Goal: Communication & Community: Ask a question

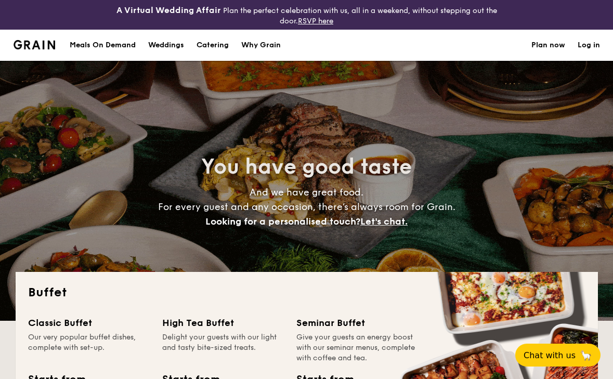
select select
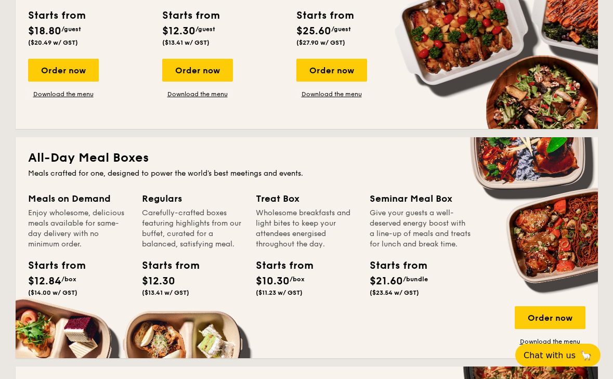
scroll to position [260, 0]
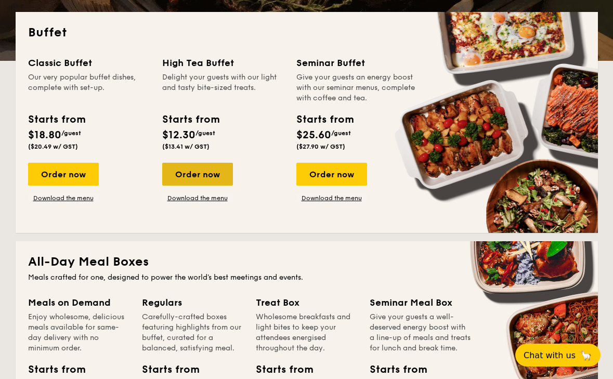
click at [212, 173] on div "Order now" at bounding box center [197, 174] width 71 height 23
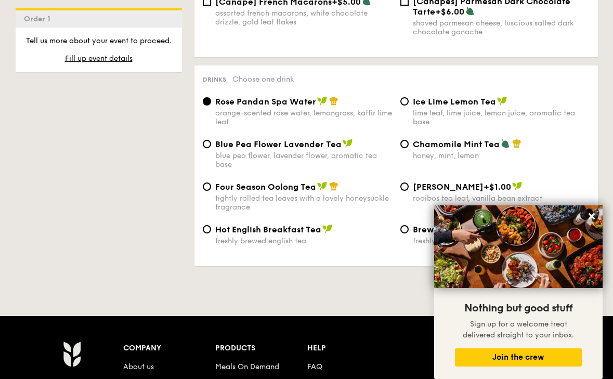
scroll to position [1769, 0]
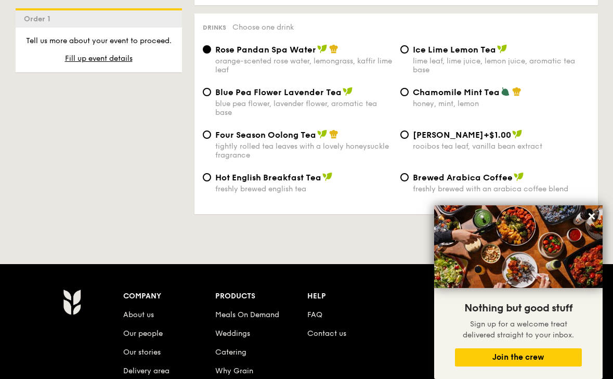
select select
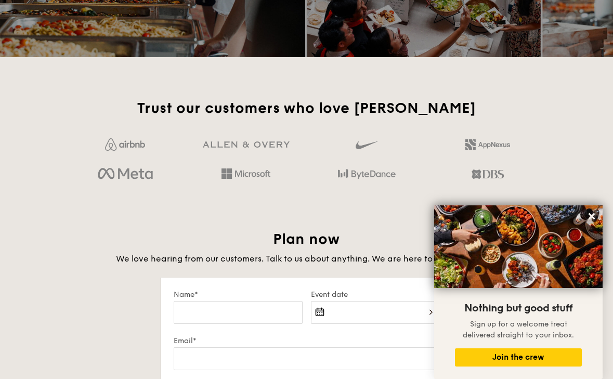
scroll to position [1643, 0]
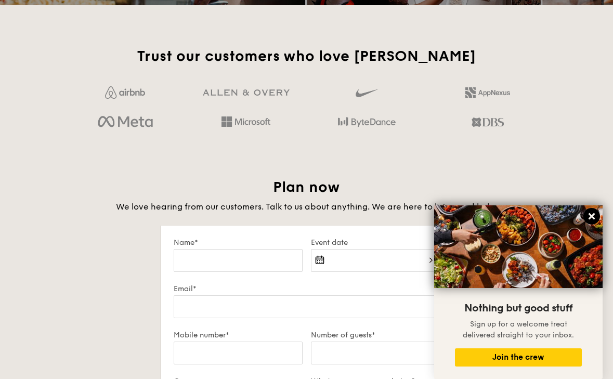
click at [591, 217] on icon at bounding box center [591, 216] width 9 height 9
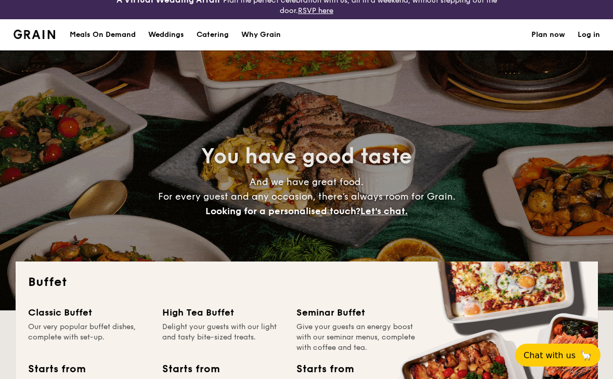
scroll to position [0, 0]
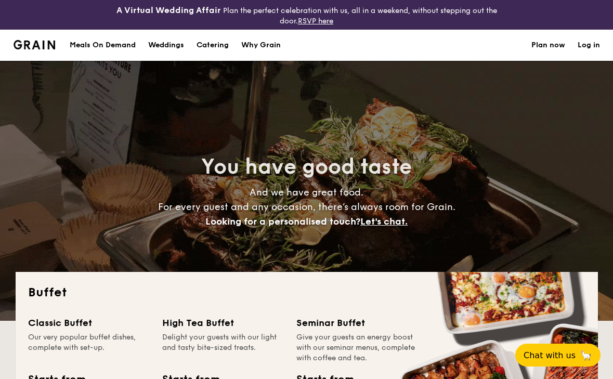
click at [215, 42] on h1 "Catering" at bounding box center [213, 45] width 32 height 31
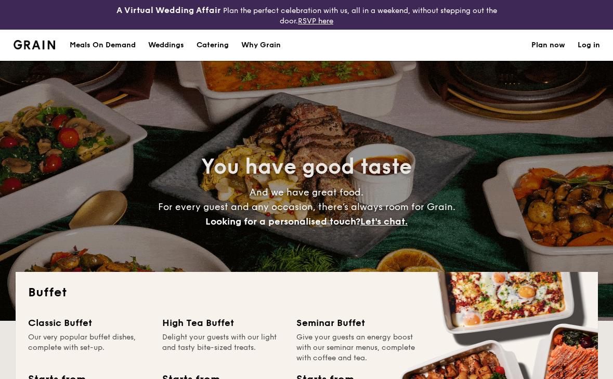
select select
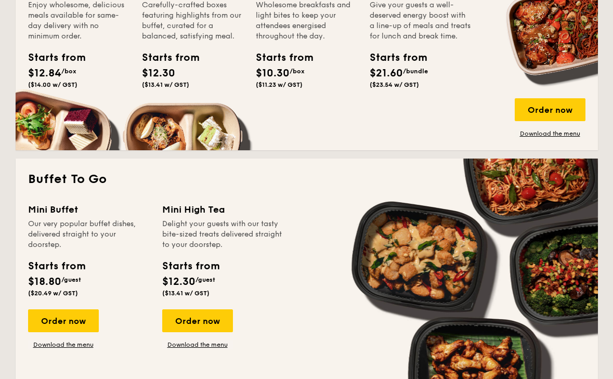
scroll to position [624, 0]
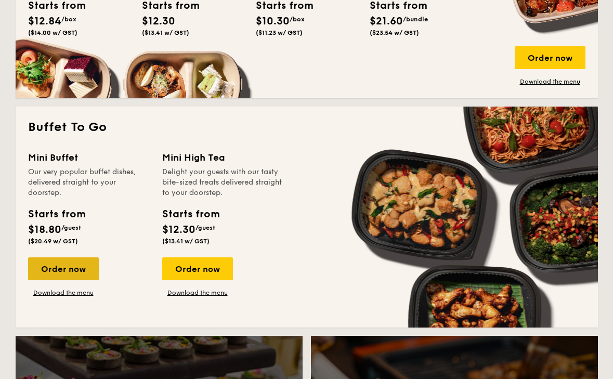
click at [78, 265] on div "Order now" at bounding box center [63, 269] width 71 height 23
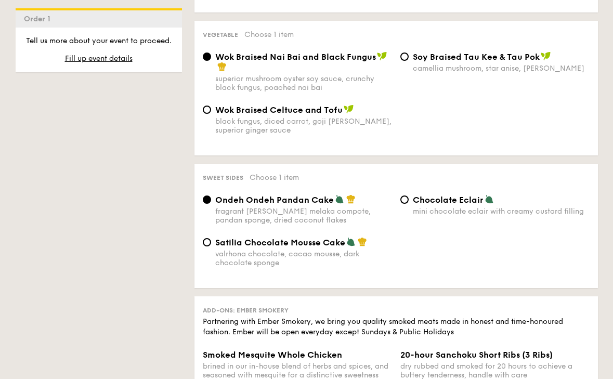
scroll to position [1041, 0]
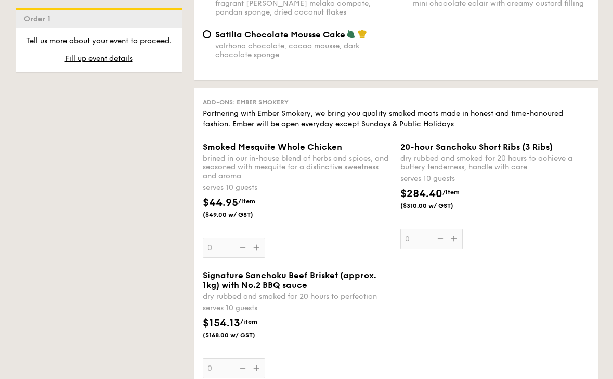
select select
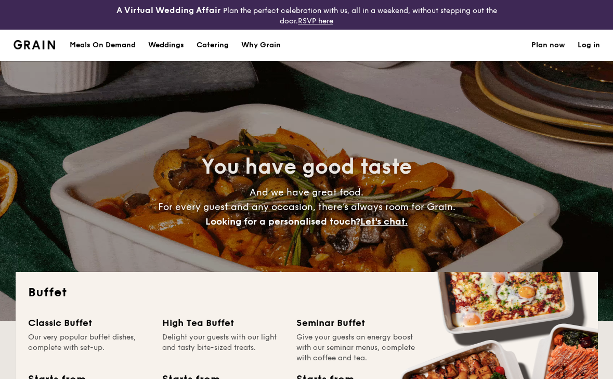
click at [221, 42] on h1 "Catering" at bounding box center [213, 45] width 32 height 31
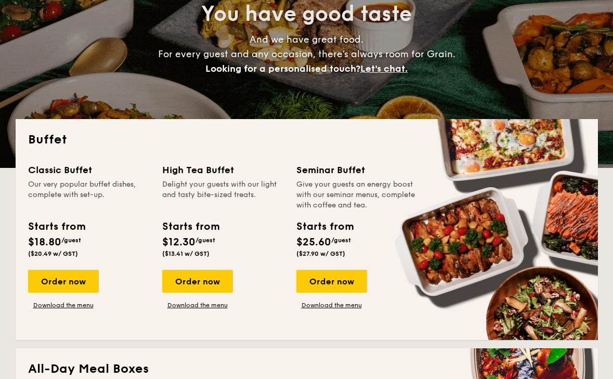
scroll to position [145, 0]
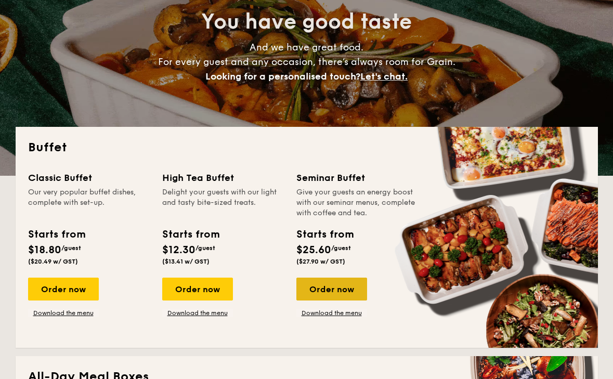
click at [333, 285] on div "Order now" at bounding box center [332, 289] width 71 height 23
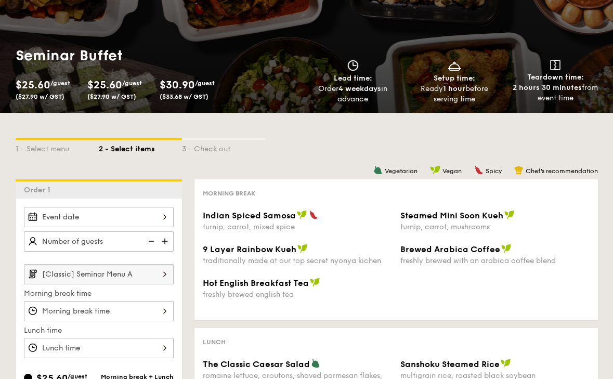
scroll to position [156, 0]
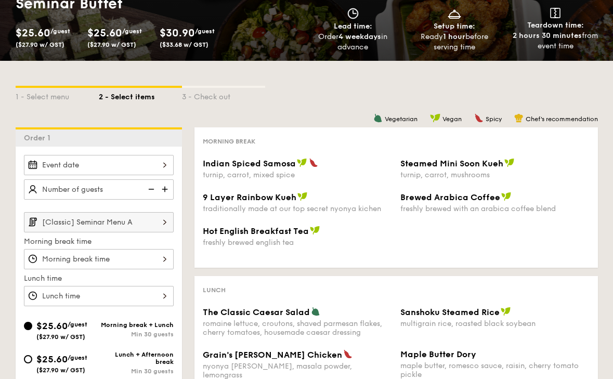
click at [142, 225] on input "[Classic] Seminar Menu A" at bounding box center [99, 222] width 150 height 20
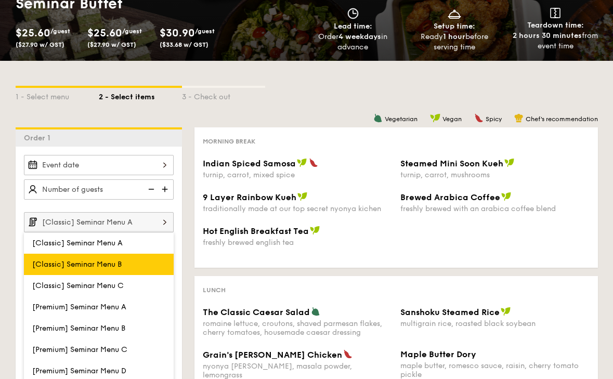
click at [124, 259] on label "[Classic] Seminar Menu B" at bounding box center [99, 264] width 150 height 21
click at [0, 0] on input "[Classic] Seminar Menu B" at bounding box center [0, 0] width 0 height 0
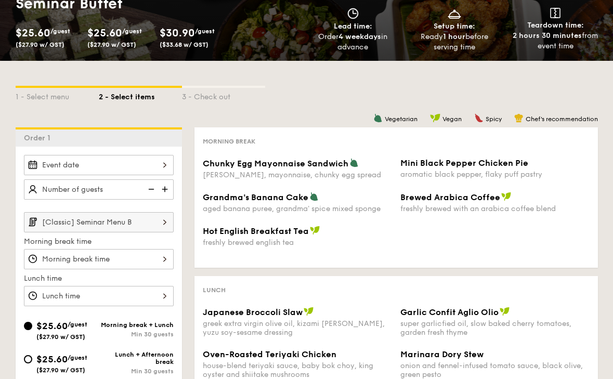
click at [142, 227] on input "[Classic] Seminar Menu B" at bounding box center [99, 222] width 150 height 20
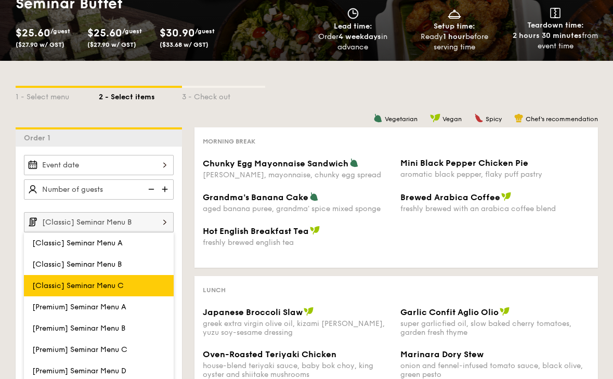
click at [130, 279] on label "[Classic] Seminar Menu C" at bounding box center [99, 285] width 150 height 21
click at [0, 0] on input "[Classic] Seminar Menu C" at bounding box center [0, 0] width 0 height 0
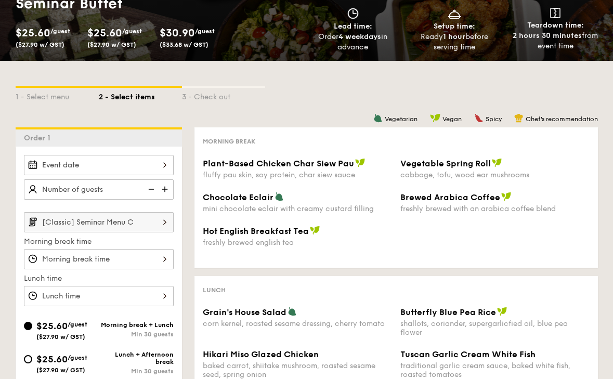
click at [137, 224] on input "[Classic] Seminar Menu C" at bounding box center [99, 222] width 150 height 20
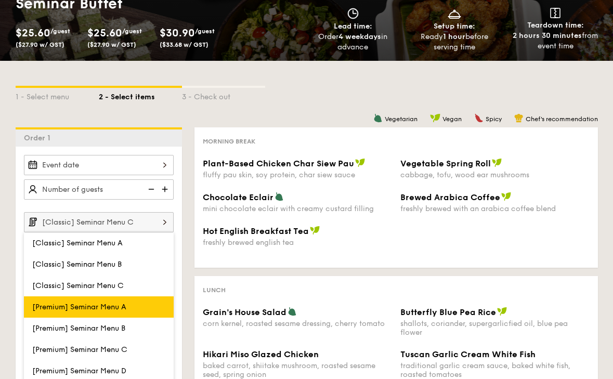
click at [129, 305] on label "[Premium] Seminar Menu A" at bounding box center [99, 307] width 150 height 21
click at [0, 0] on input "[Premium] Seminar Menu A" at bounding box center [0, 0] width 0 height 0
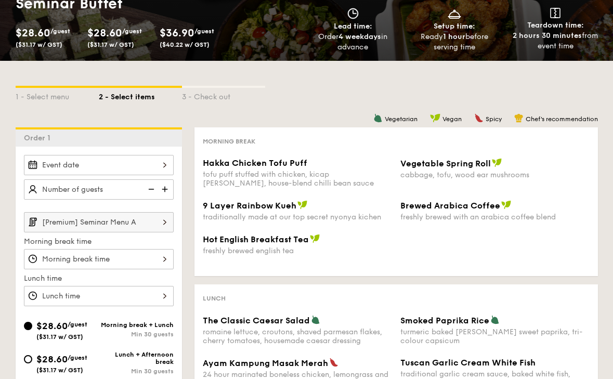
scroll to position [208, 0]
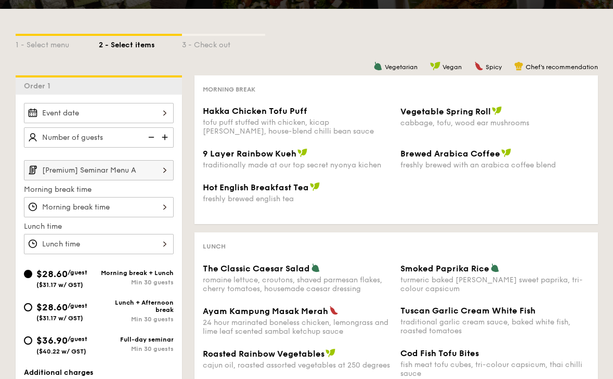
click at [144, 176] on input "[Premium] Seminar Menu A" at bounding box center [99, 170] width 150 height 20
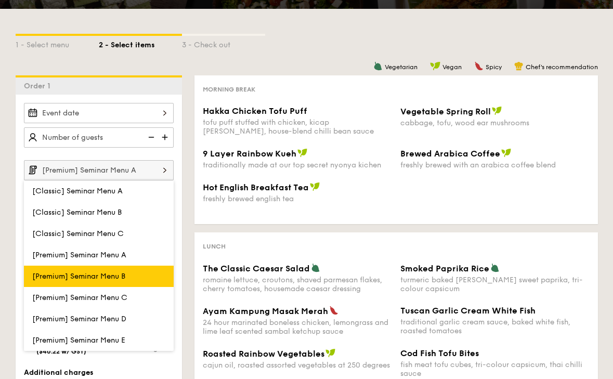
click at [123, 278] on span "[Premium] Seminar Menu B" at bounding box center [78, 276] width 93 height 9
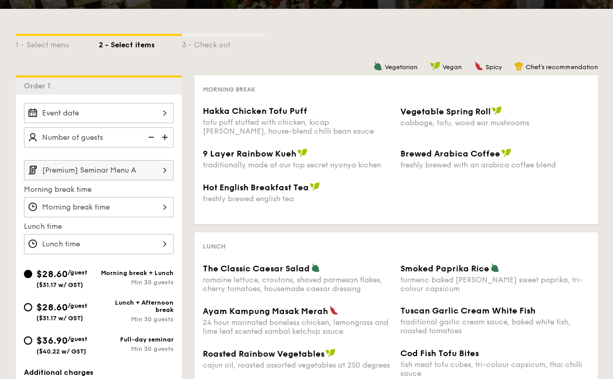
click at [139, 172] on input "[Premium] Seminar Menu A" at bounding box center [99, 170] width 150 height 20
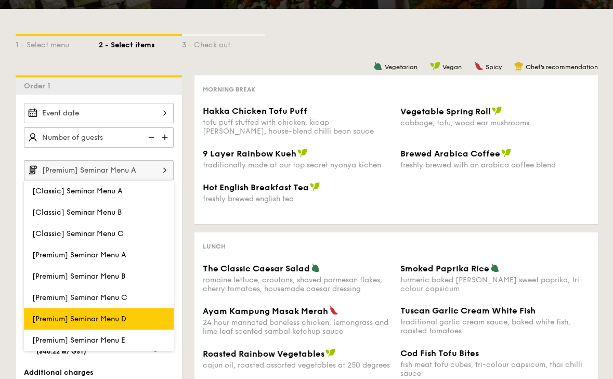
click at [141, 311] on label "[Premium] Seminar Menu D" at bounding box center [99, 319] width 150 height 21
click at [0, 0] on input "[Premium] Seminar Menu D" at bounding box center [0, 0] width 0 height 0
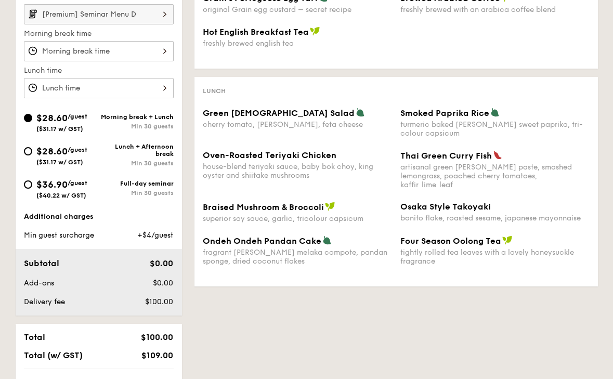
scroll to position [260, 0]
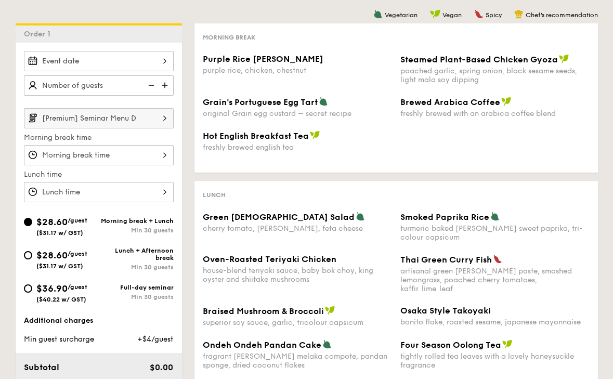
click at [130, 126] on input "[Premium] Seminar Menu D" at bounding box center [99, 118] width 150 height 20
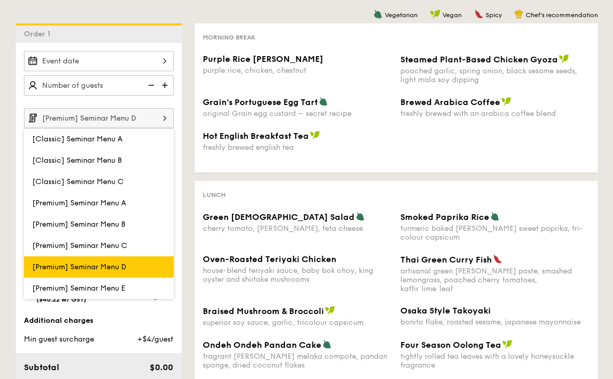
click at [116, 266] on span "[Premium] Seminar Menu D" at bounding box center [79, 267] width 94 height 9
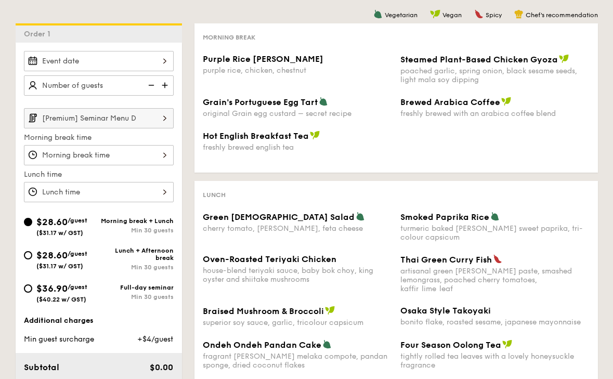
click at [137, 123] on input "[Premium] Seminar Menu D" at bounding box center [99, 118] width 150 height 20
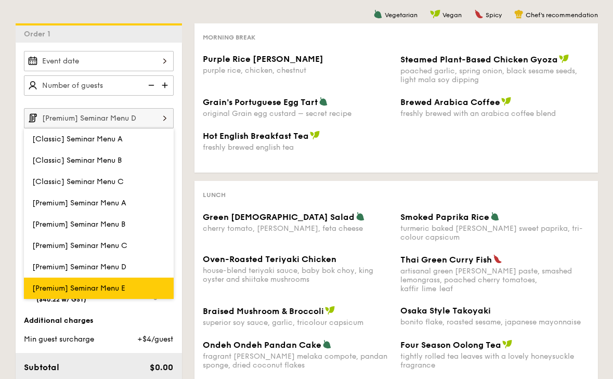
click at [122, 290] on span "[Premium] Seminar Menu E" at bounding box center [78, 288] width 93 height 9
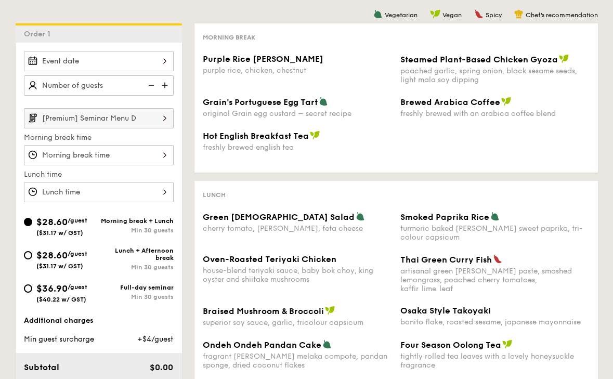
click at [132, 115] on input "[Premium] Seminar Menu D" at bounding box center [99, 118] width 150 height 20
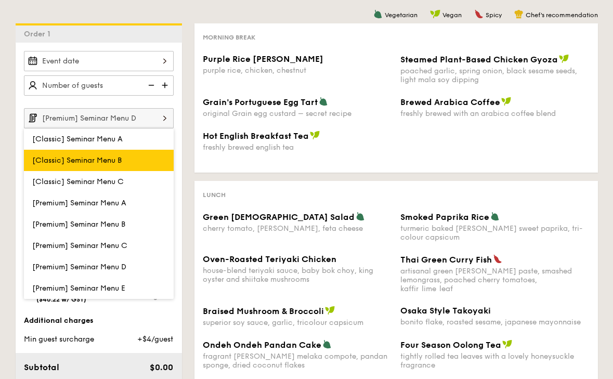
click at [126, 158] on label "[Classic] Seminar Menu B" at bounding box center [99, 160] width 150 height 21
click at [0, 0] on input "[Classic] Seminar Menu B" at bounding box center [0, 0] width 0 height 0
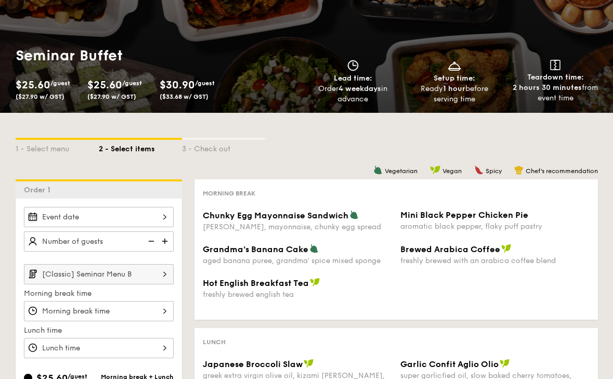
scroll to position [156, 0]
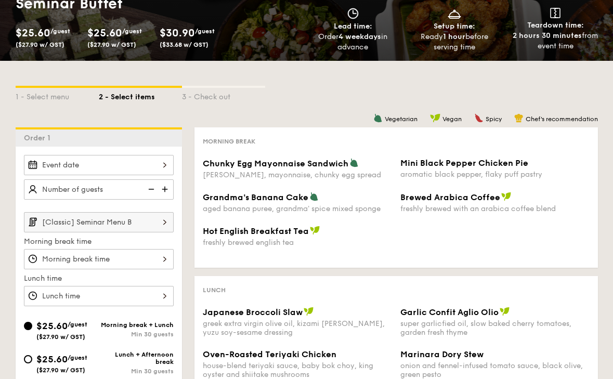
click at [132, 221] on input "[Classic] Seminar Menu B" at bounding box center [99, 222] width 150 height 20
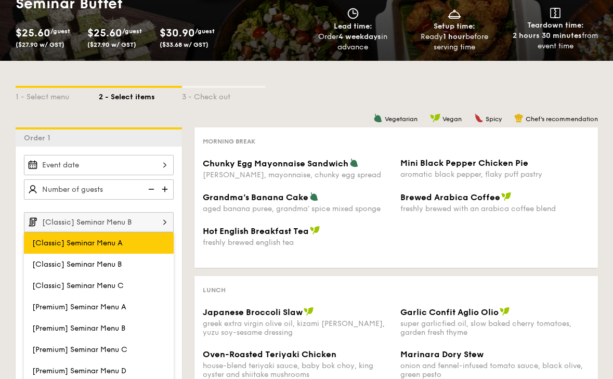
click at [132, 242] on label "[Classic] Seminar Menu A" at bounding box center [99, 243] width 150 height 21
click at [0, 0] on input "[Classic] Seminar Menu A" at bounding box center [0, 0] width 0 height 0
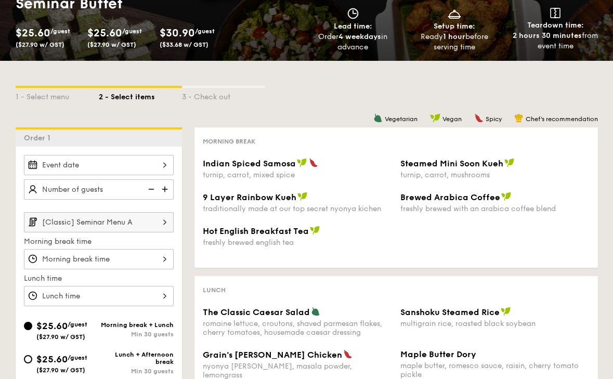
click at [145, 226] on input "[Classic] Seminar Menu A" at bounding box center [99, 222] width 150 height 20
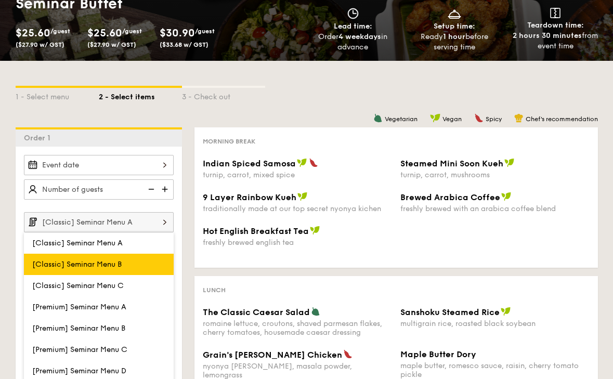
click at [138, 260] on label "[Classic] Seminar Menu B" at bounding box center [99, 264] width 150 height 21
click at [0, 0] on input "[Classic] Seminar Menu B" at bounding box center [0, 0] width 0 height 0
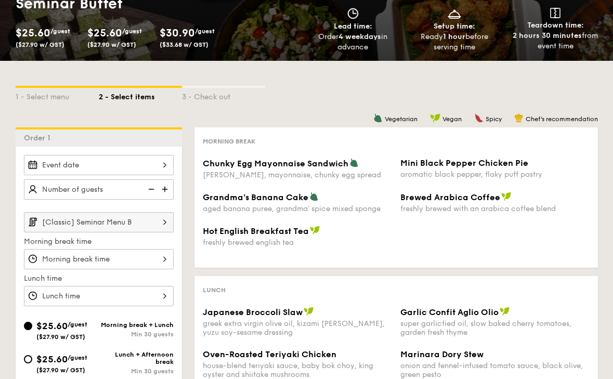
click at [140, 231] on input "[Classic] Seminar Menu B" at bounding box center [99, 222] width 150 height 20
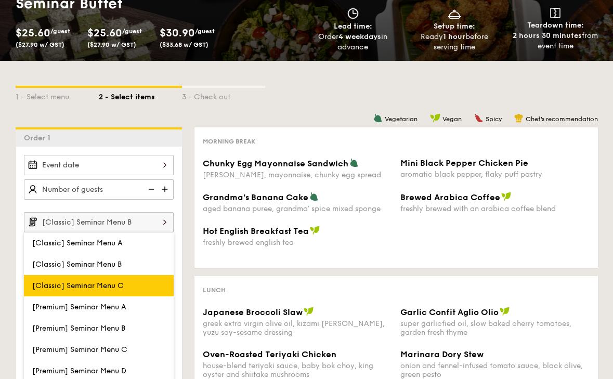
click at [127, 283] on label "[Classic] Seminar Menu C" at bounding box center [99, 285] width 150 height 21
click at [0, 0] on input "[Classic] Seminar Menu C" at bounding box center [0, 0] width 0 height 0
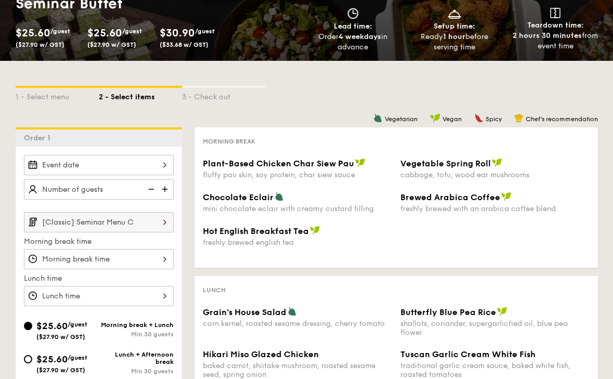
click at [129, 217] on input "[Classic] Seminar Menu C" at bounding box center [99, 222] width 150 height 20
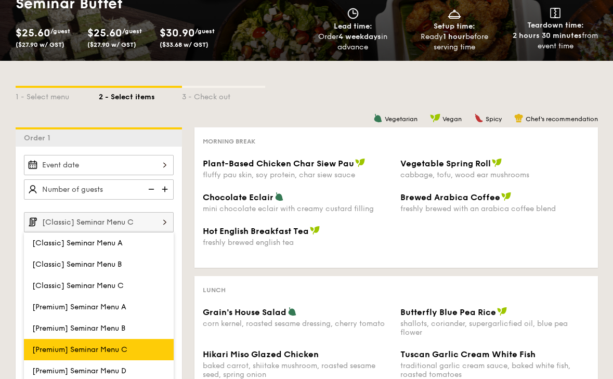
click at [131, 341] on label "[Premium] Seminar Menu C" at bounding box center [99, 349] width 150 height 21
click at [0, 0] on input "[Premium] Seminar Menu C" at bounding box center [0, 0] width 0 height 0
type input "[Premium] Seminar Menu C"
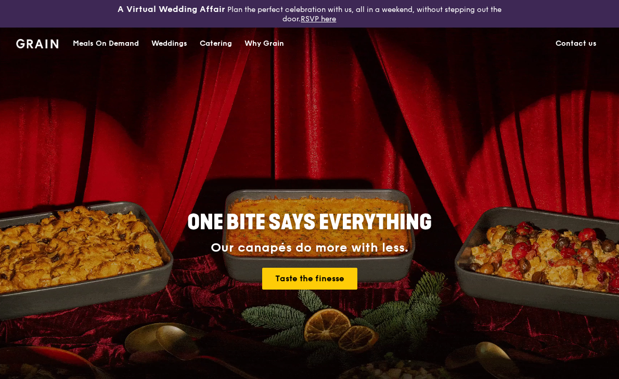
click at [584, 43] on link "Contact us" at bounding box center [576, 43] width 54 height 31
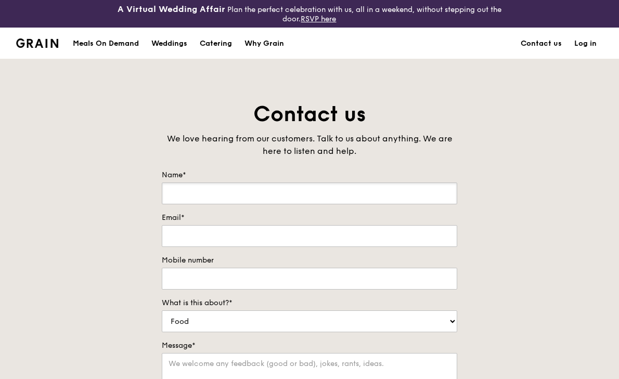
click at [288, 187] on input "Name*" at bounding box center [310, 194] width 296 height 22
type input "[PERSON_NAME]"
click at [196, 237] on input "Email*" at bounding box center [310, 236] width 296 height 22
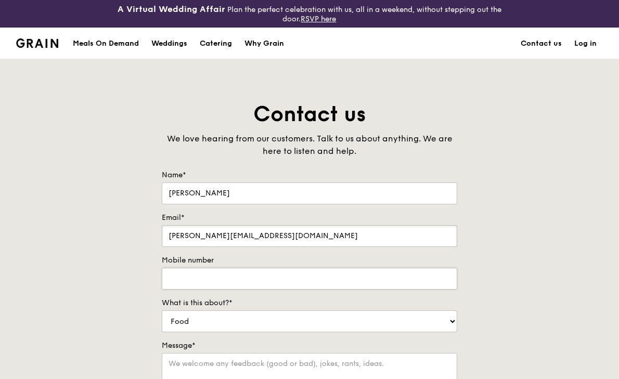
type input "[PERSON_NAME][EMAIL_ADDRESS][DOMAIN_NAME]"
click at [307, 289] on input "Mobile number" at bounding box center [310, 279] width 296 height 22
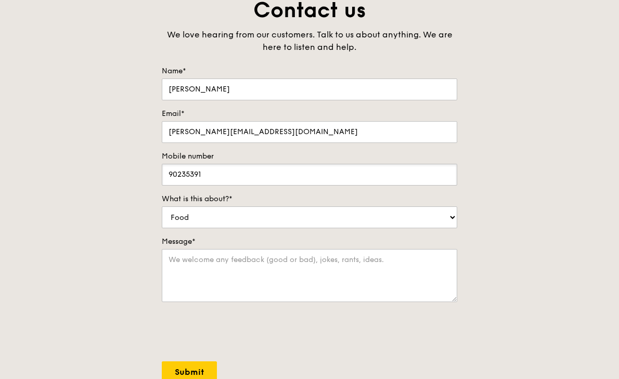
scroll to position [156, 0]
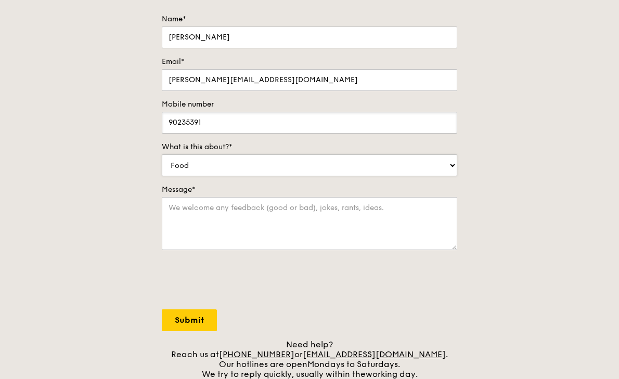
type input "90235391"
click at [287, 156] on select "Food Service Billing/Payment Catering Others" at bounding box center [310, 166] width 296 height 22
click at [283, 167] on select "Food Service Billing/Payment Catering Others" at bounding box center [310, 166] width 296 height 22
click at [257, 210] on textarea "Message*" at bounding box center [310, 223] width 296 height 53
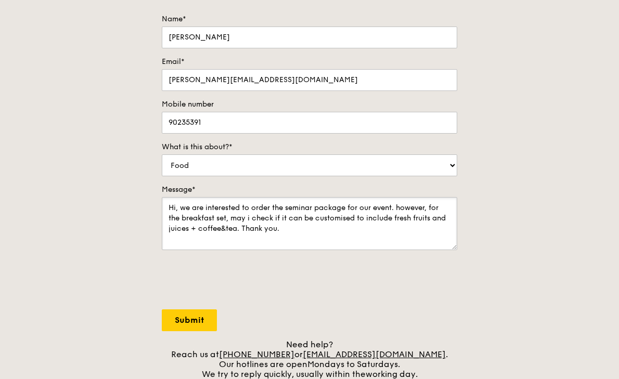
click at [341, 218] on textarea "Hi, we are interested to order the seminar package for our event. however, for …" at bounding box center [310, 223] width 296 height 53
click at [342, 223] on textarea "Hi, we are interested to order the seminar package for our event. however, for …" at bounding box center [310, 223] width 296 height 53
drag, startPoint x: 288, startPoint y: 230, endPoint x: 157, endPoint y: 204, distance: 133.7
click at [157, 204] on div "Contact us We love hearing from our customers. Talk to us about anything. We ar…" at bounding box center [309, 161] width 312 height 435
click at [305, 233] on textarea "Hi, we are interested to order the seminar package for our event. however, for …" at bounding box center [310, 223] width 296 height 53
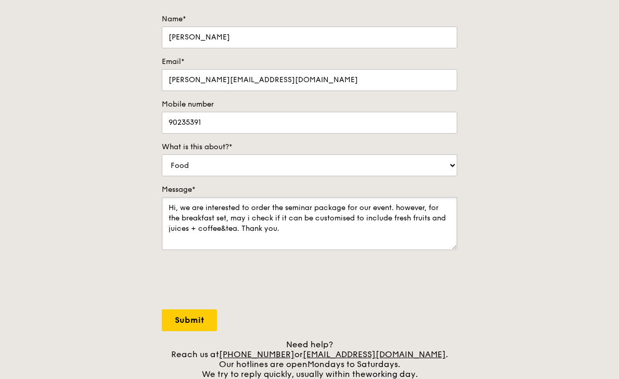
drag, startPoint x: 290, startPoint y: 230, endPoint x: 157, endPoint y: 204, distance: 135.1
click at [157, 204] on div "Contact us We love hearing from our customers. Talk to us about anything. We ar…" at bounding box center [309, 161] width 312 height 435
paste textarea "’re interested in ordering the seminar package for our event. For the breakfast…"
click at [383, 223] on textarea "Hi, we’re interested in ordering the seminar package for our event. For the bre…" at bounding box center [310, 223] width 296 height 53
click at [221, 229] on textarea "Hi, we’re interested in ordering the seminar package for our event. For the bre…" at bounding box center [310, 223] width 296 height 53
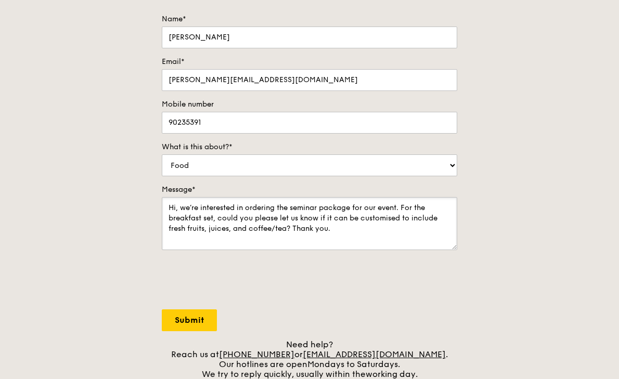
click at [209, 226] on textarea "Hi, we’re interested in ordering the seminar package for our event. For the bre…" at bounding box center [310, 223] width 296 height 53
drag, startPoint x: 263, startPoint y: 228, endPoint x: 245, endPoint y: 228, distance: 17.7
click at [245, 228] on textarea "Hi, we’re interested in ordering the seminar package for our event. For the bre…" at bounding box center [310, 223] width 296 height 53
type textarea "Hi, we’re interested in ordering the seminar package for our event. For the bre…"
click at [186, 323] on input "Submit" at bounding box center [189, 321] width 55 height 22
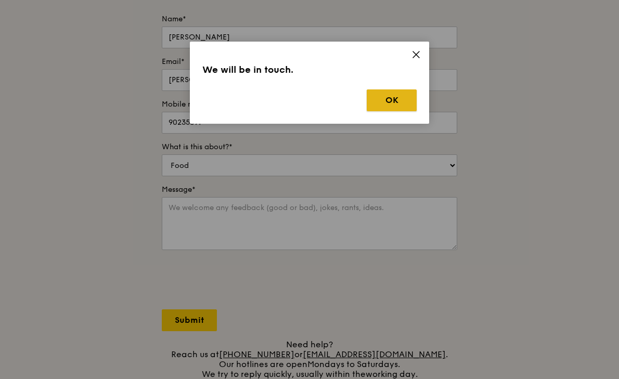
click at [390, 91] on button "OK" at bounding box center [392, 100] width 50 height 22
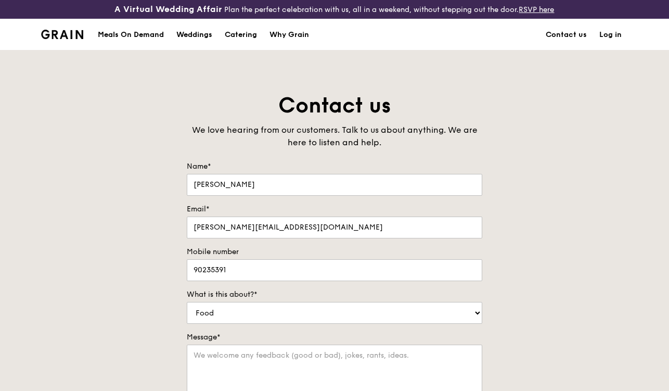
scroll to position [104, 0]
